Goal: Task Accomplishment & Management: Use online tool/utility

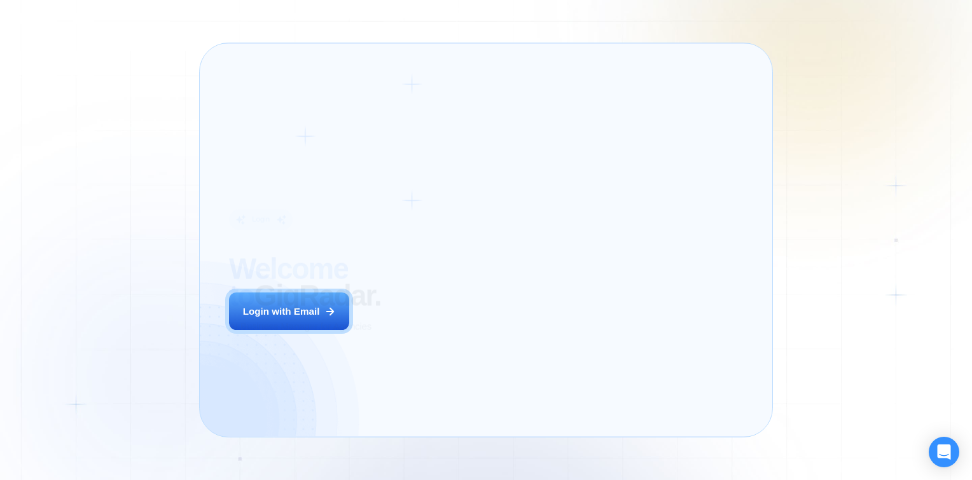
click at [409, 327] on div "Login ‍ Welcome to GigRadar. AI Business Manager for Agencies Login with Email" at bounding box center [336, 240] width 245 height 364
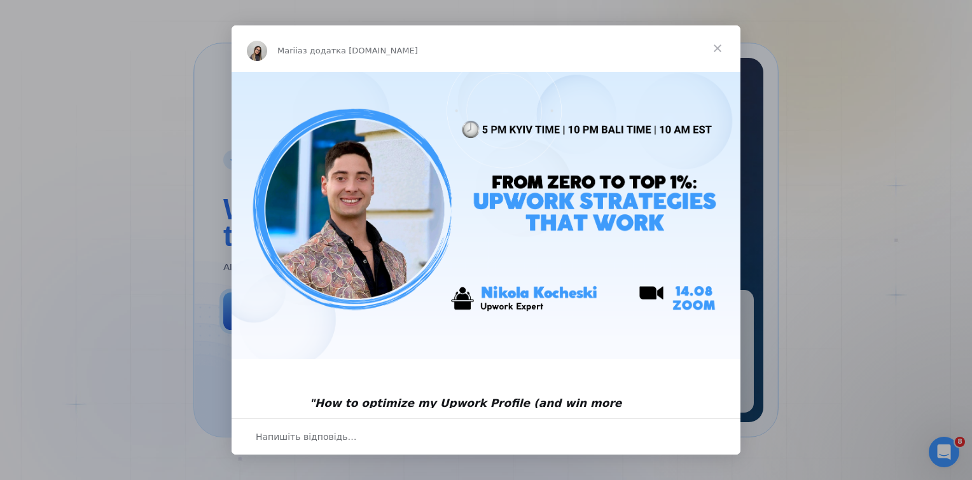
click at [712, 50] on span "Закрити" at bounding box center [717, 48] width 46 height 46
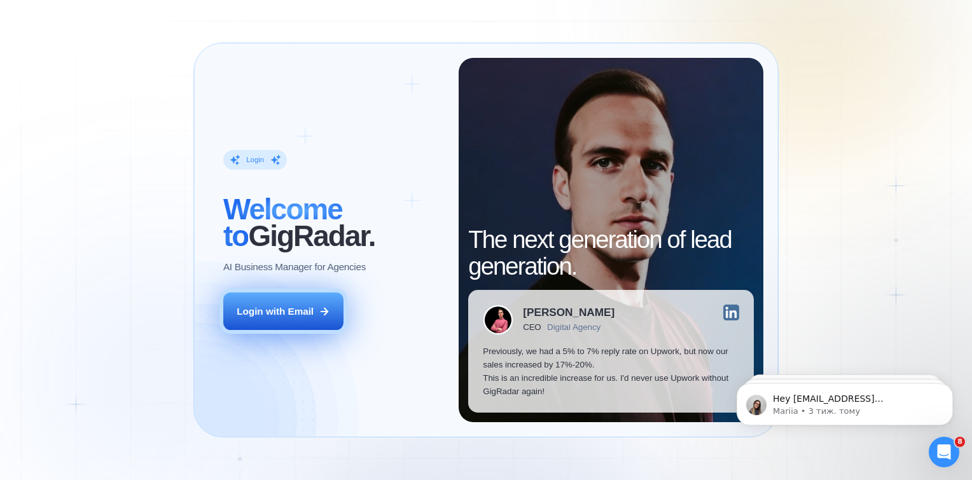
click at [299, 310] on div "Login with Email" at bounding box center [275, 311] width 77 height 13
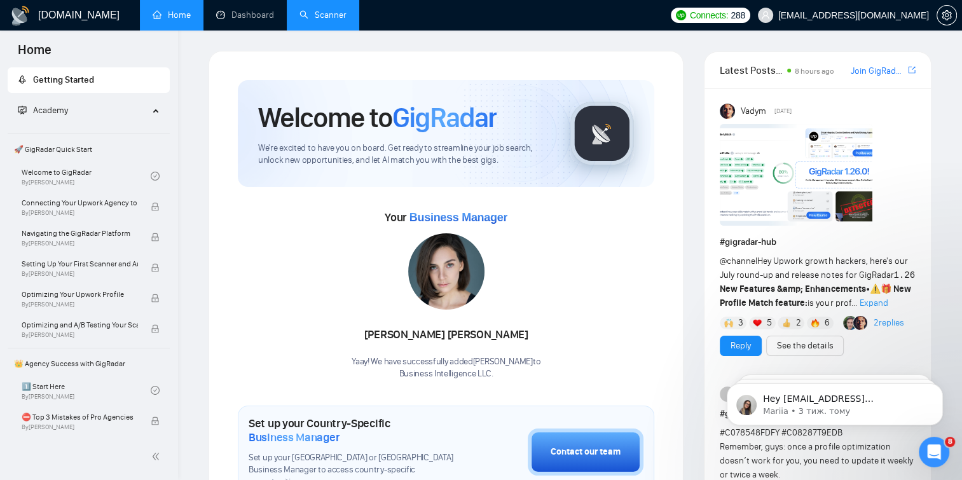
click at [336, 13] on link "Scanner" at bounding box center [322, 15] width 47 height 11
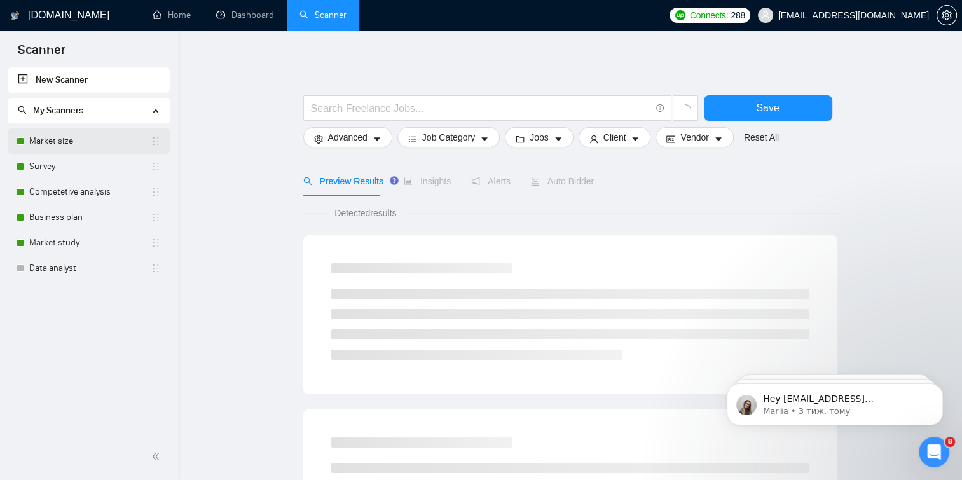
click at [64, 141] on link "Market size" at bounding box center [89, 140] width 121 height 25
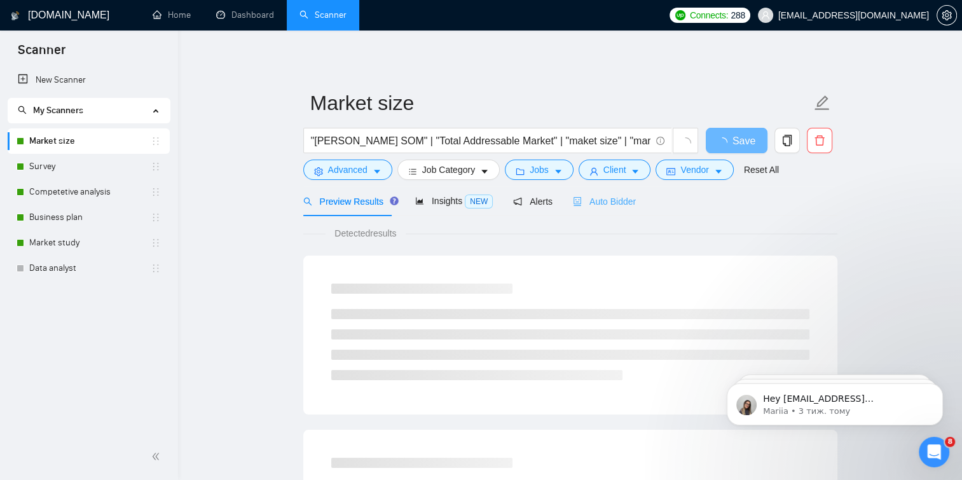
click at [594, 193] on div "Auto Bidder" at bounding box center [604, 201] width 63 height 30
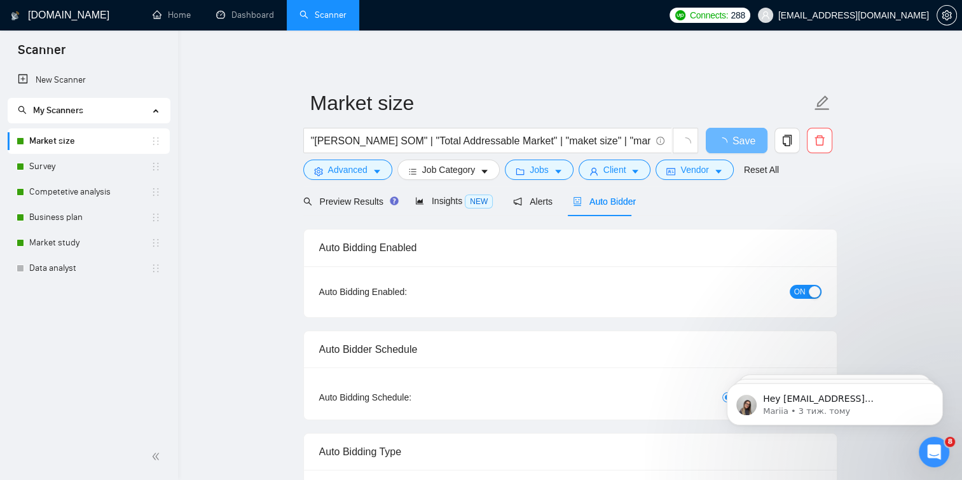
checkbox input "true"
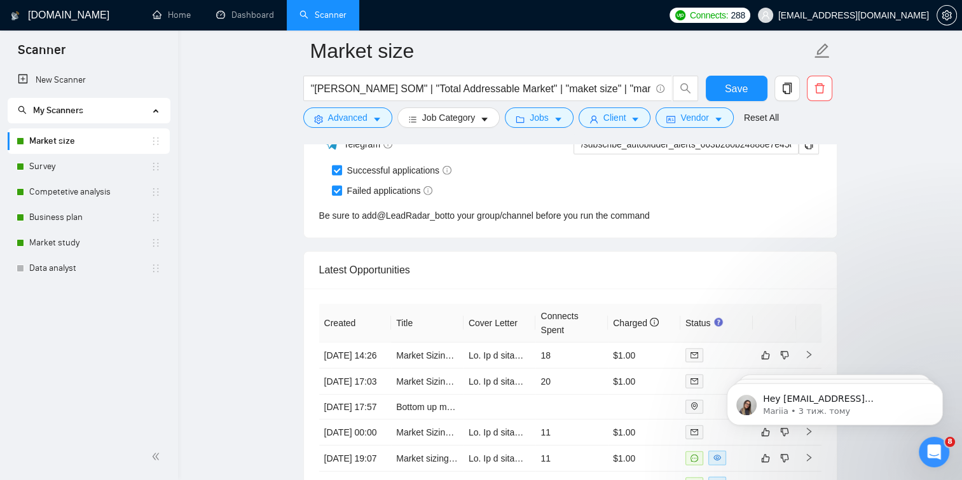
scroll to position [3264, 0]
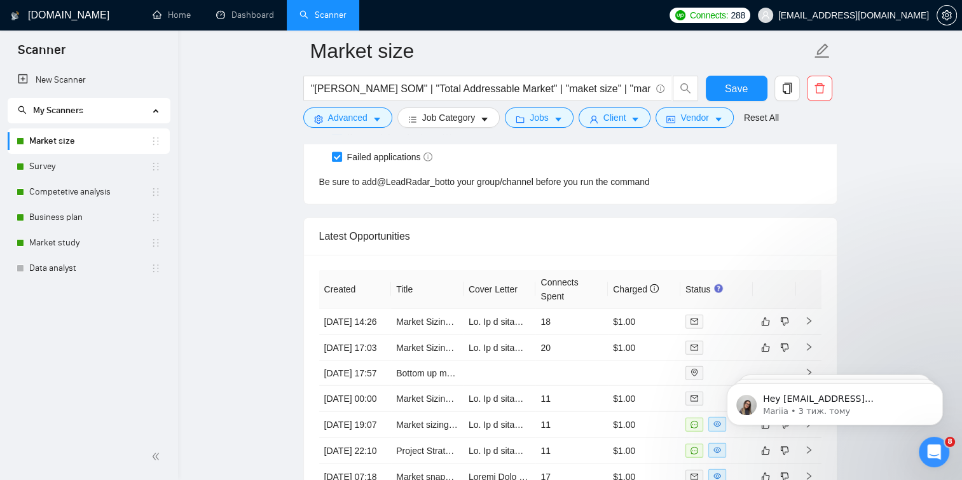
click at [69, 151] on link "Market size" at bounding box center [89, 140] width 121 height 25
click at [72, 162] on link "Survey" at bounding box center [89, 166] width 121 height 25
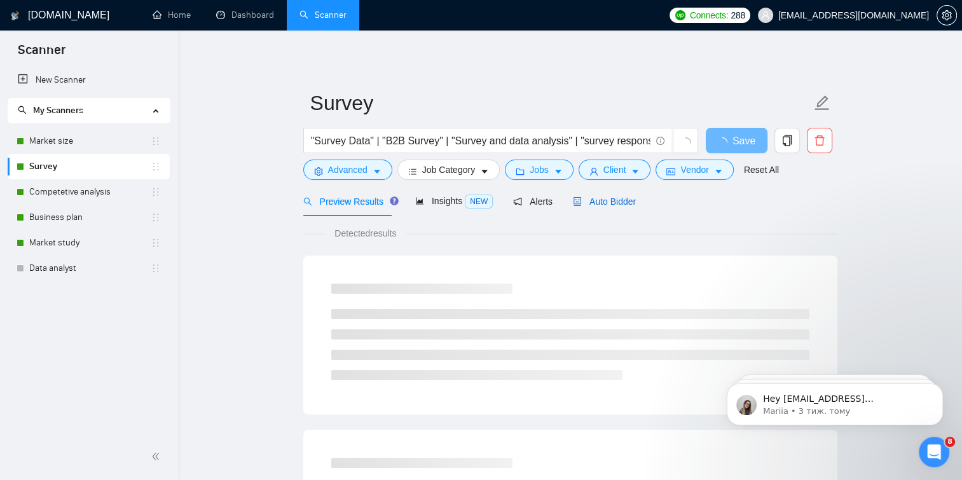
click at [584, 198] on span "Auto Bidder" at bounding box center [604, 201] width 63 height 10
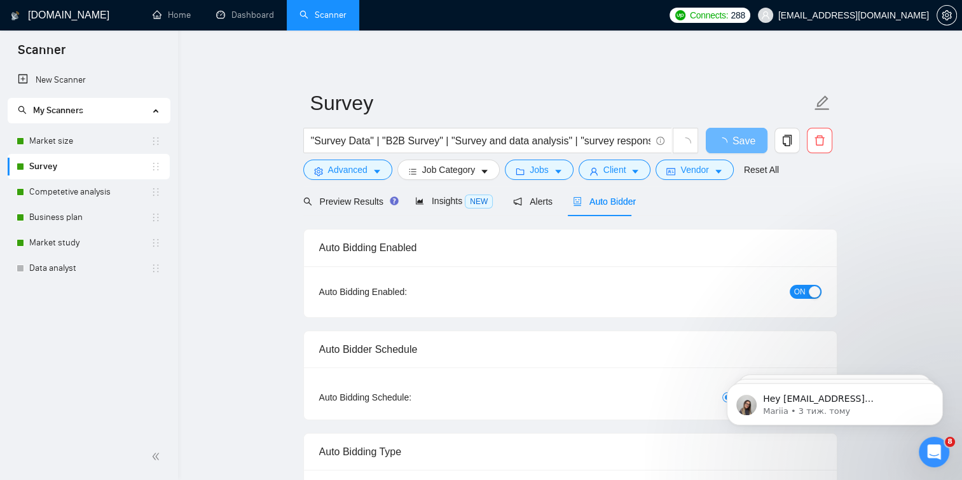
checkbox input "true"
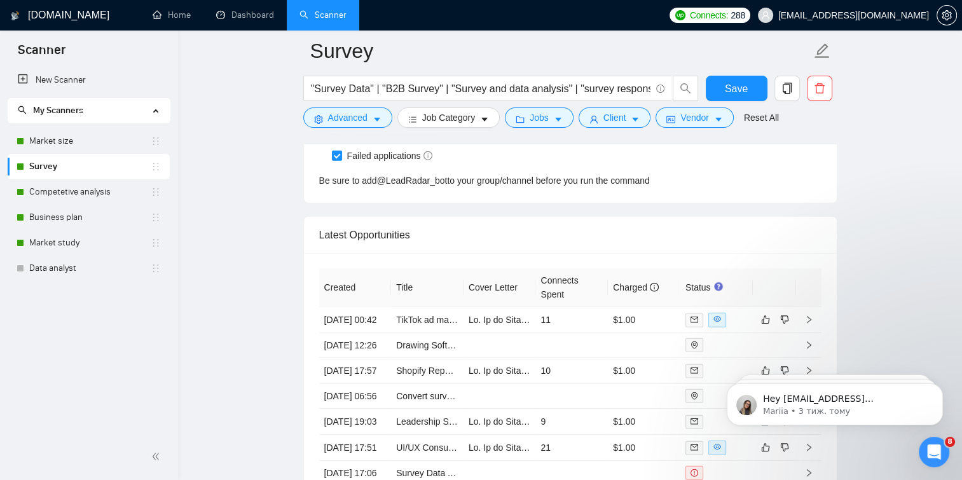
scroll to position [3233, 0]
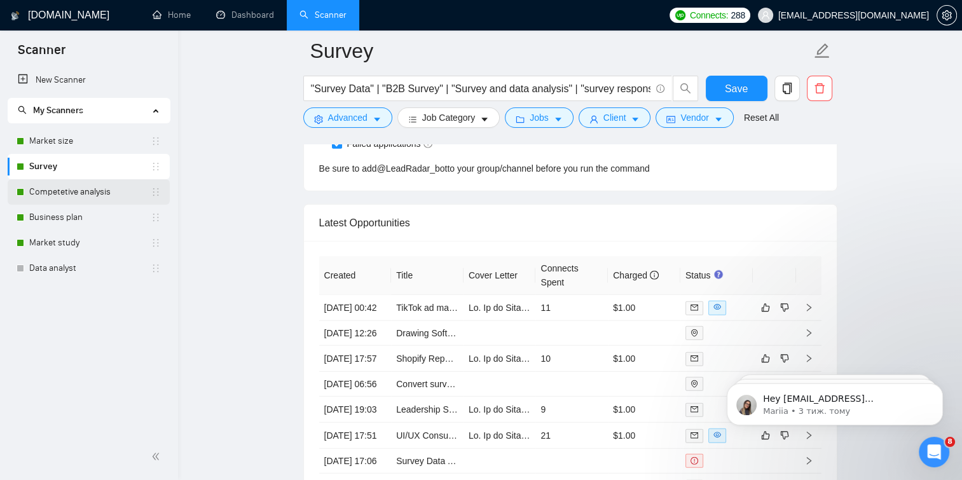
click at [109, 182] on link "Competetive analysis" at bounding box center [89, 191] width 121 height 25
